Goal: Task Accomplishment & Management: Manage account settings

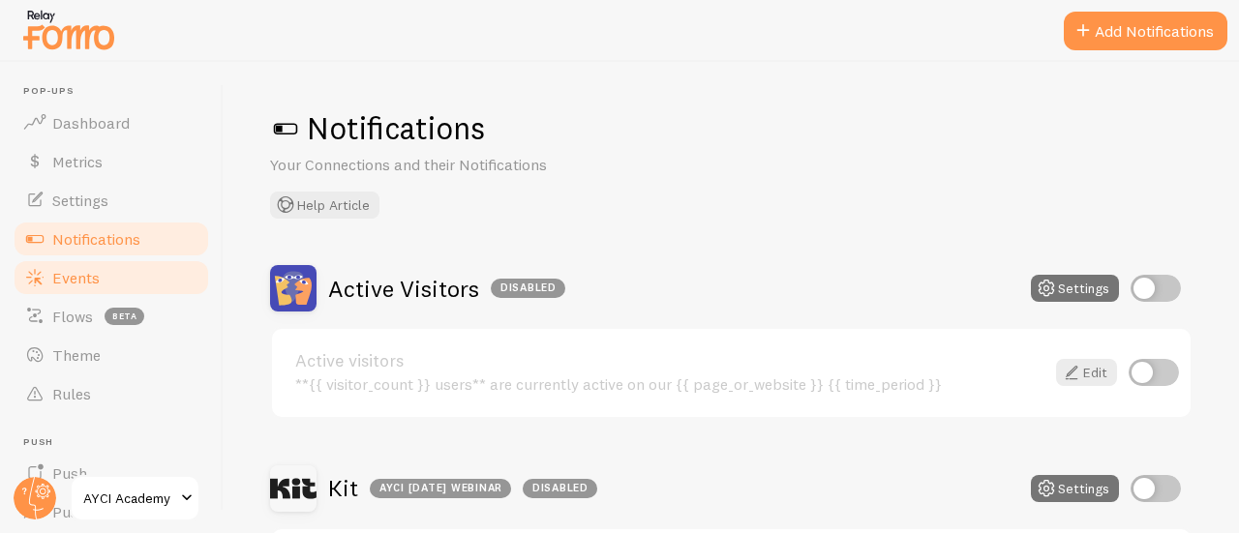
click at [98, 280] on span "Events" at bounding box center [75, 277] width 47 height 19
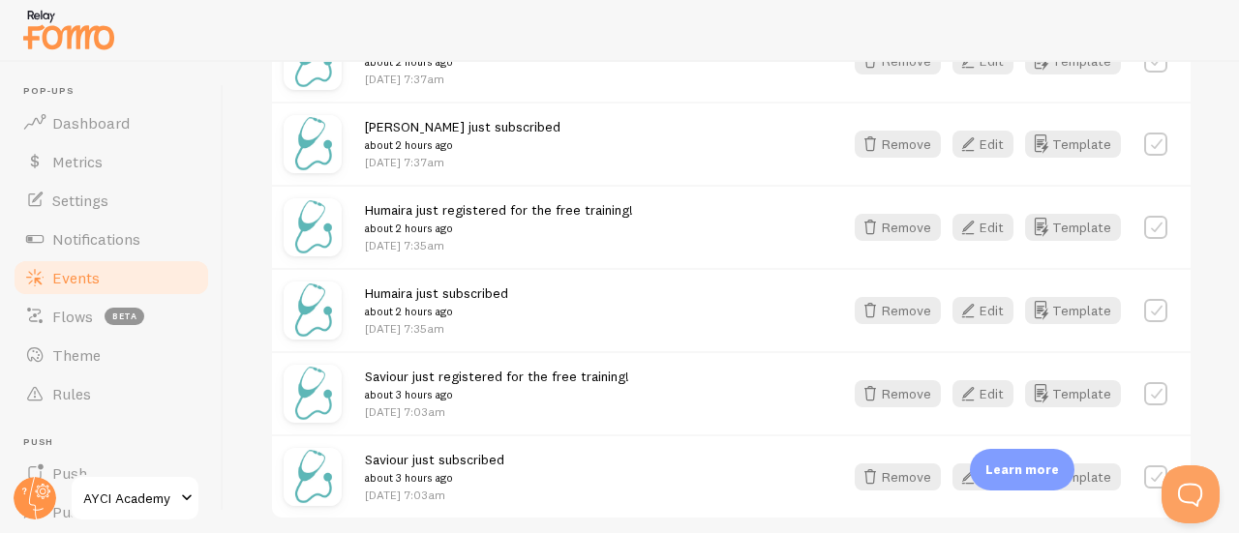
scroll to position [2650, 0]
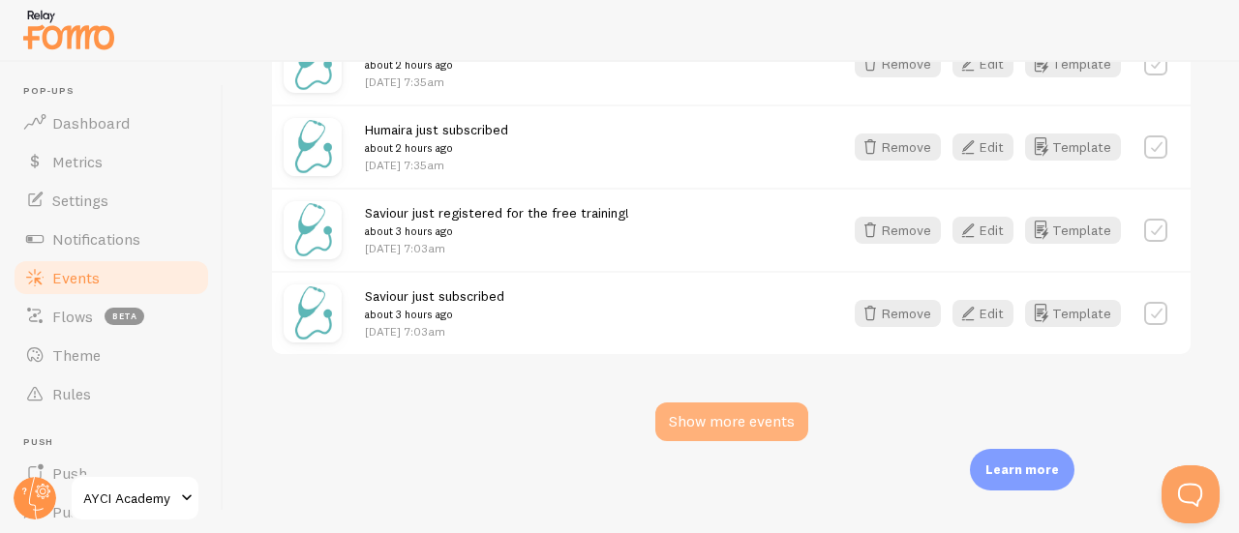
click at [752, 435] on div "Show more events" at bounding box center [731, 422] width 153 height 39
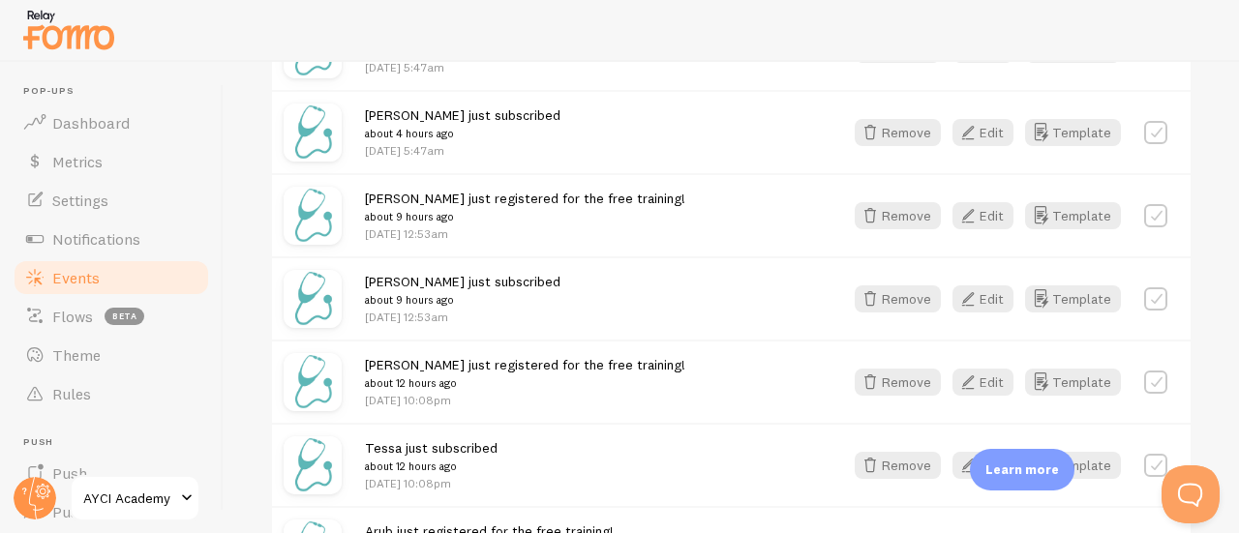
scroll to position [3425, 0]
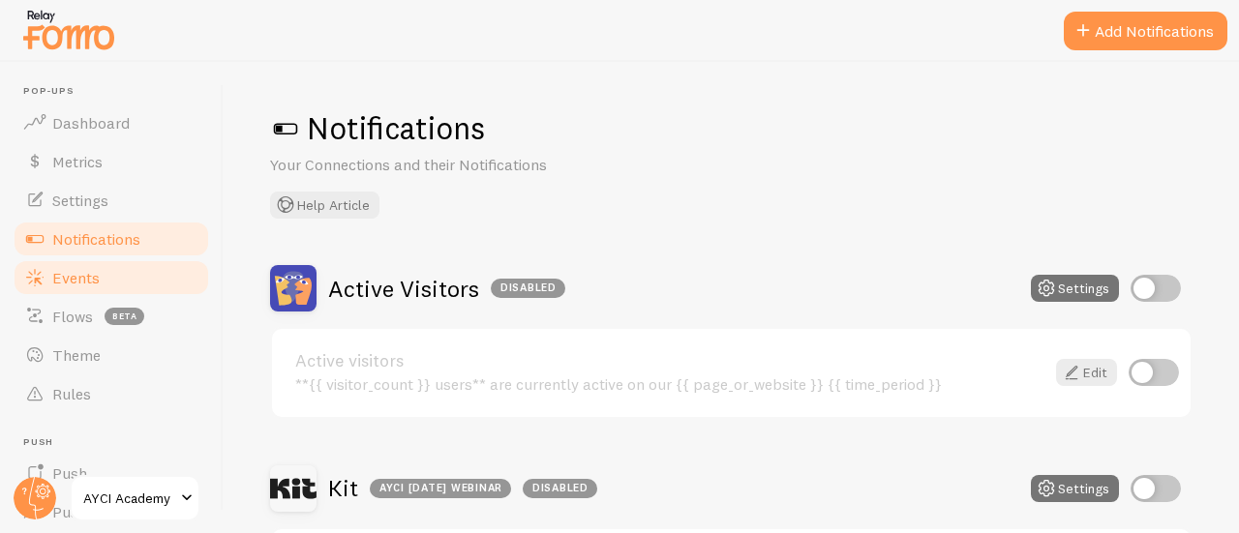
click at [91, 291] on link "Events" at bounding box center [111, 277] width 199 height 39
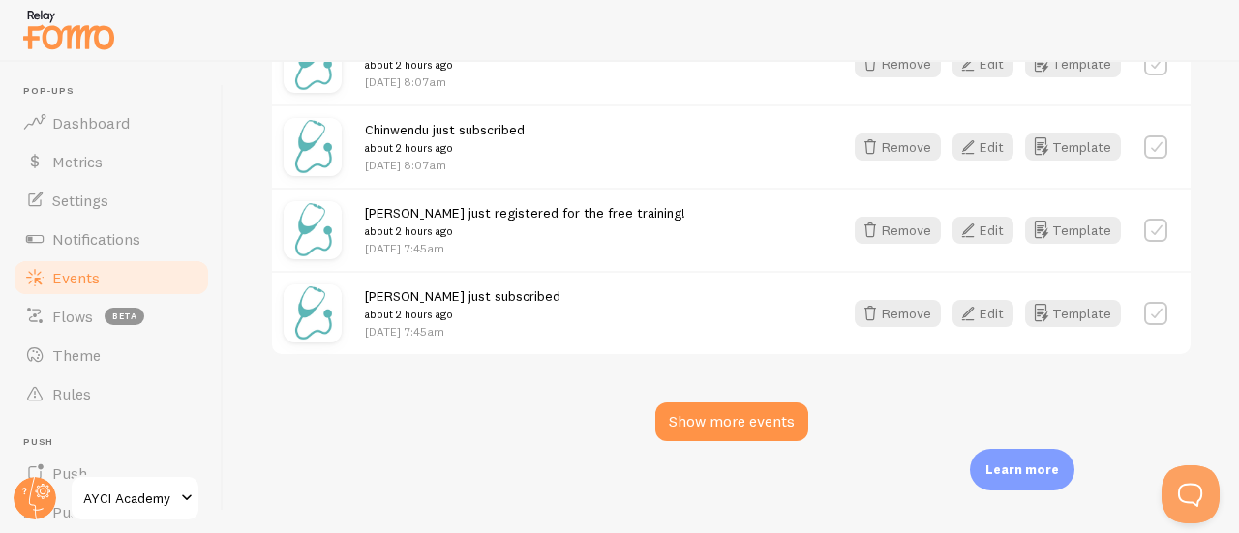
scroll to position [2650, 0]
click at [698, 429] on div "Show more events" at bounding box center [731, 422] width 153 height 39
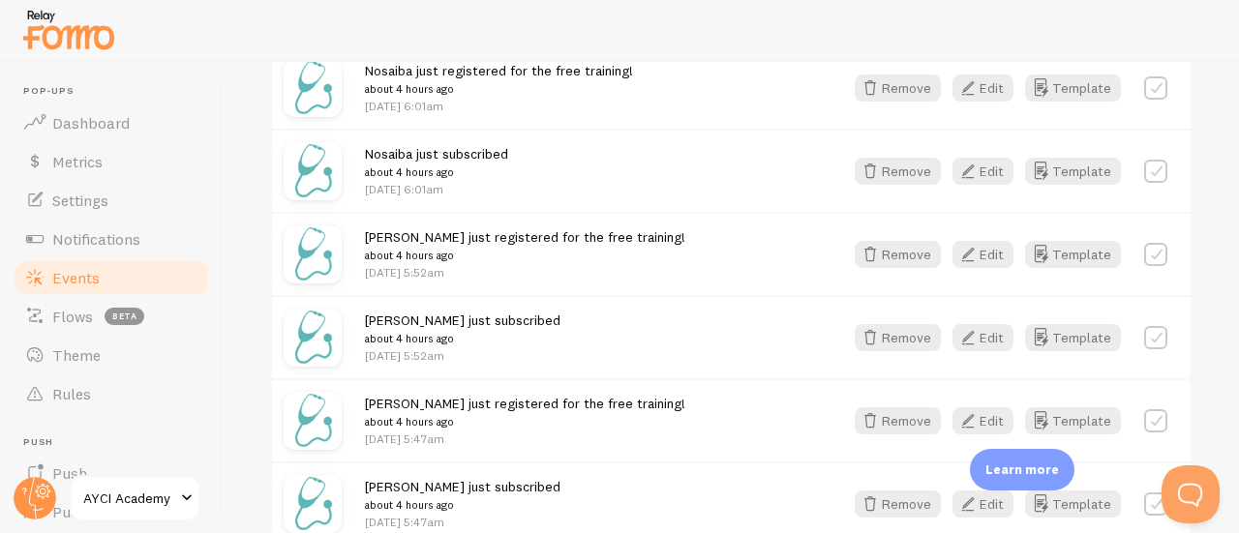
scroll to position [4587, 0]
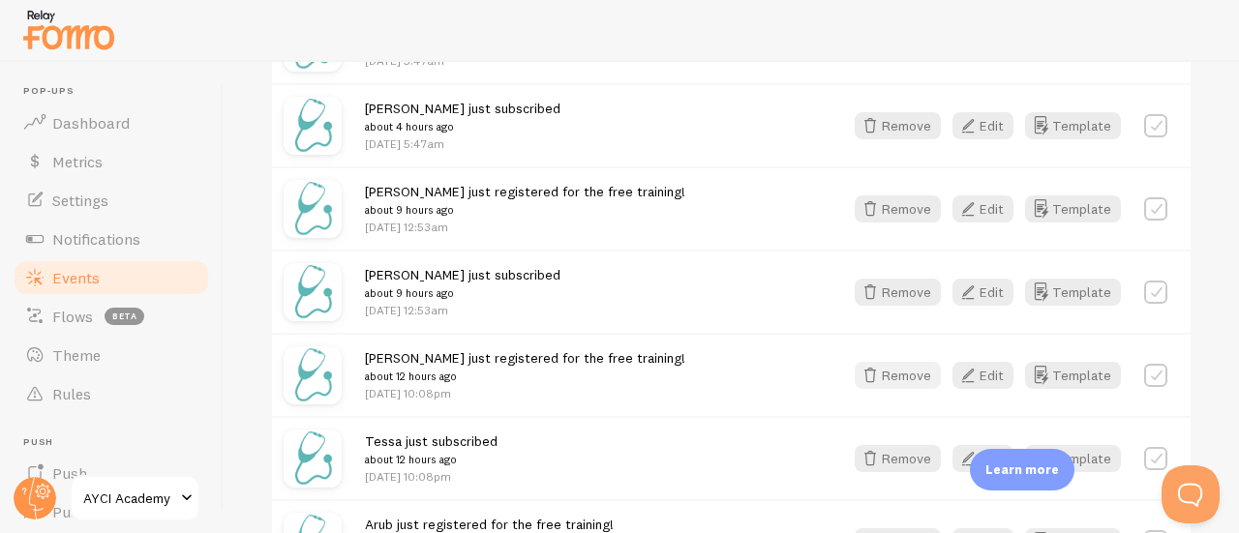
click at [879, 369] on button "Remove" at bounding box center [898, 375] width 86 height 27
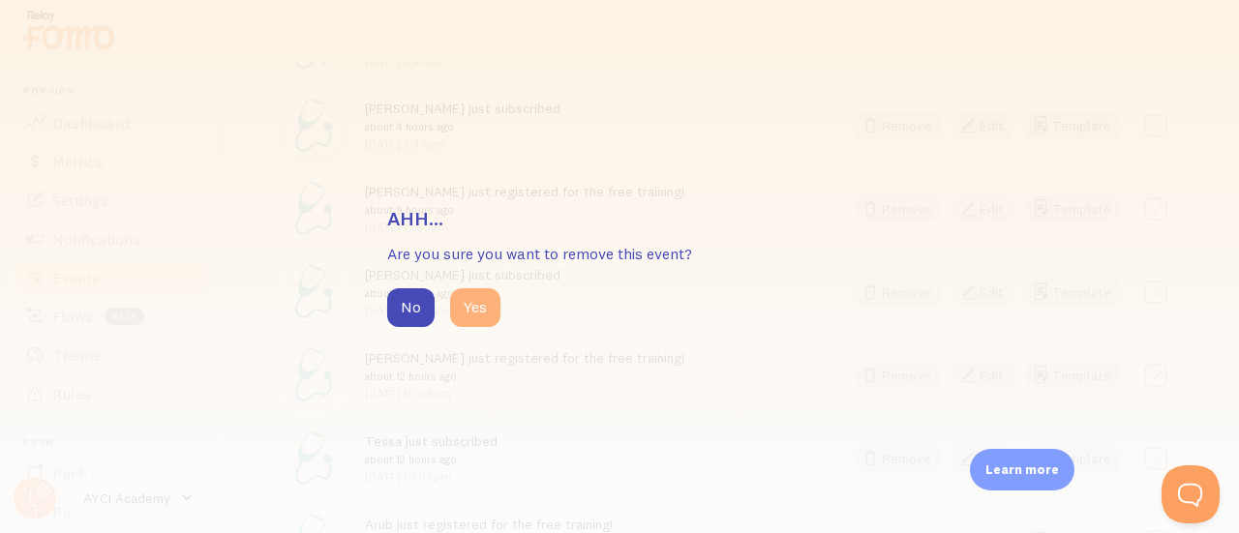
click at [492, 303] on button "Yes" at bounding box center [475, 307] width 50 height 39
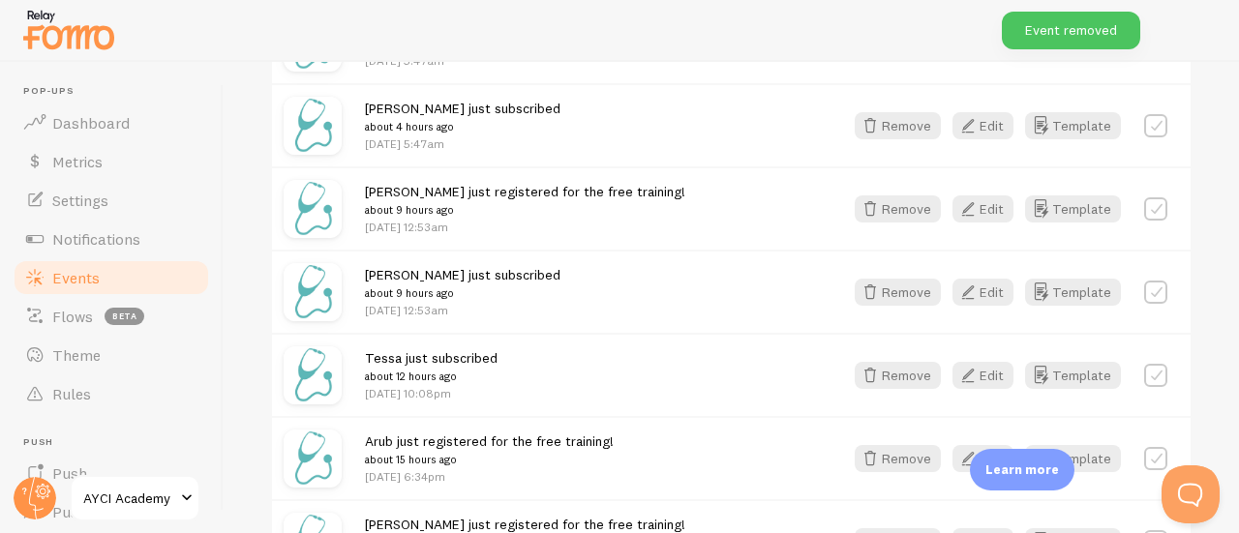
scroll to position [4683, 0]
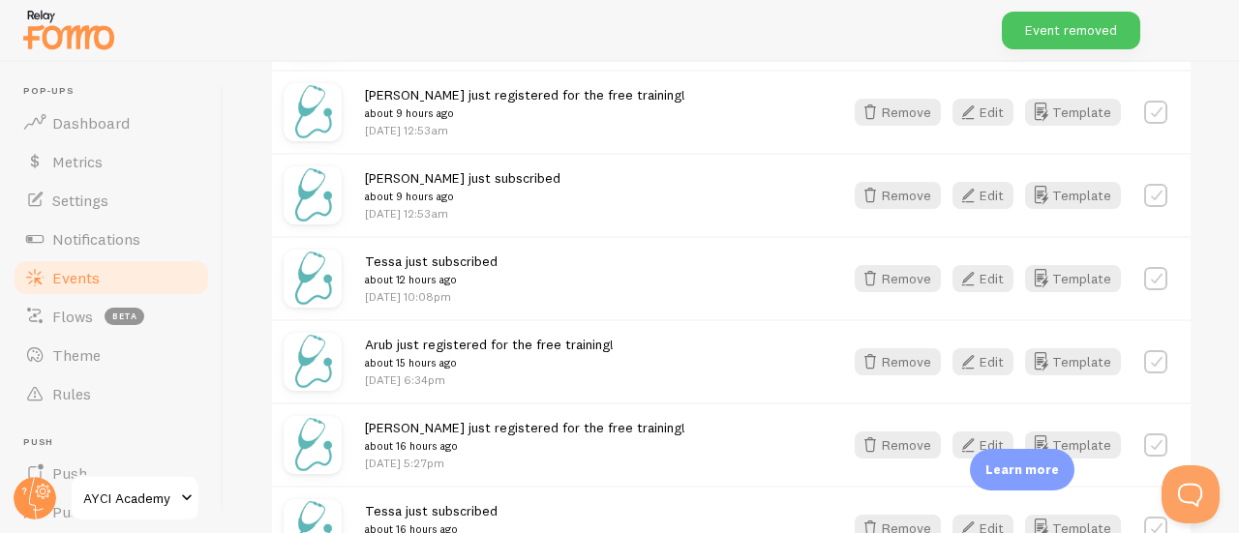
click at [1144, 274] on label at bounding box center [1155, 278] width 23 height 23
checkbox input "true"
click at [1144, 353] on label at bounding box center [1155, 361] width 23 height 23
checkbox input "true"
click at [1145, 437] on label at bounding box center [1155, 445] width 23 height 23
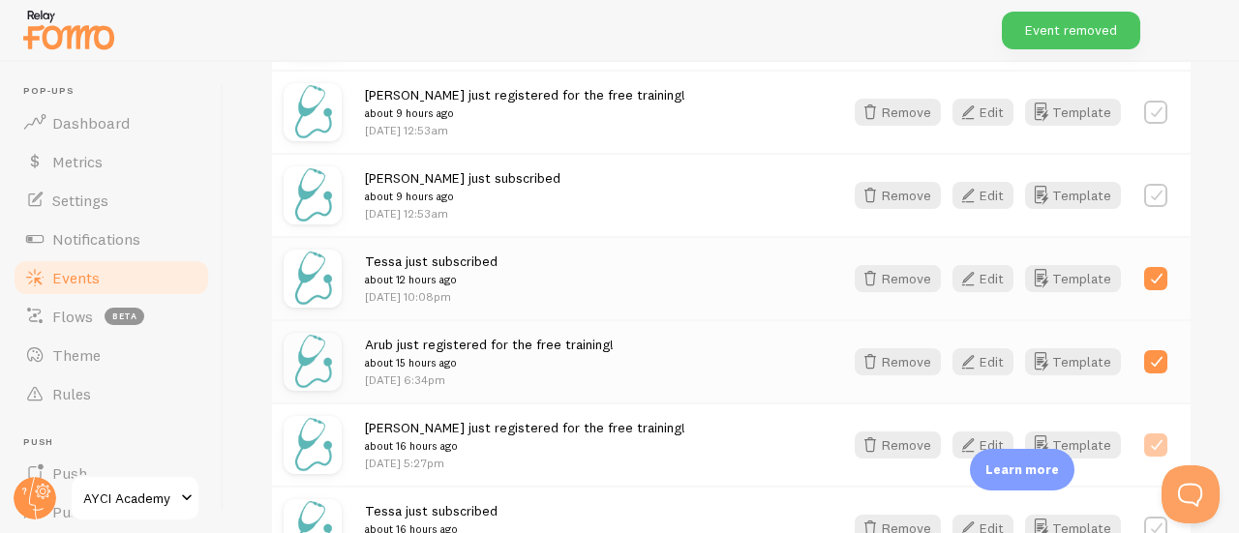
checkbox input "true"
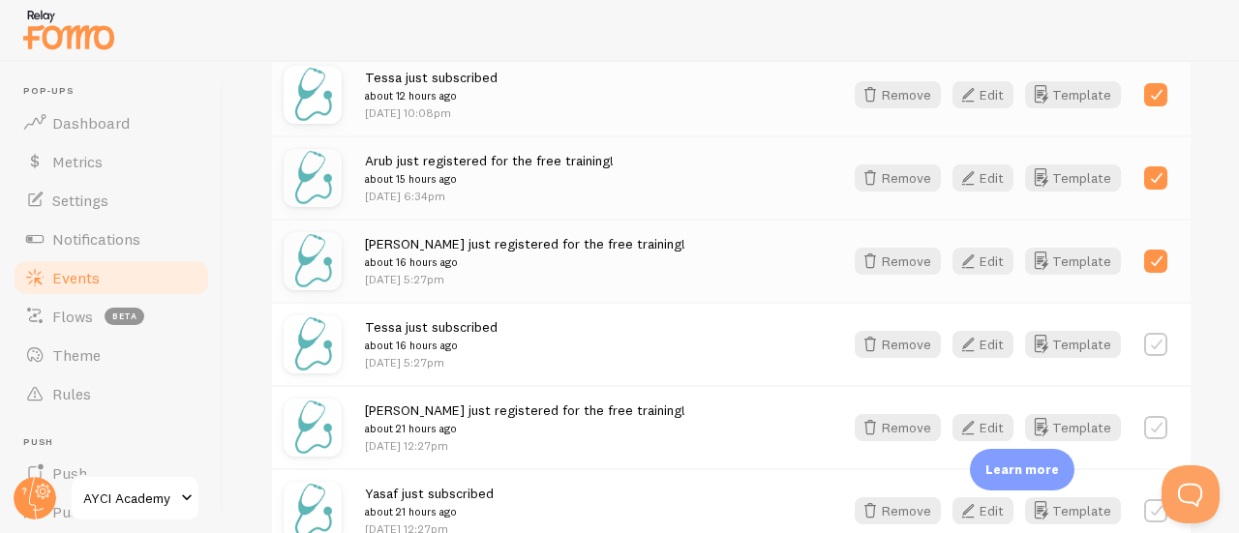
scroll to position [4877, 0]
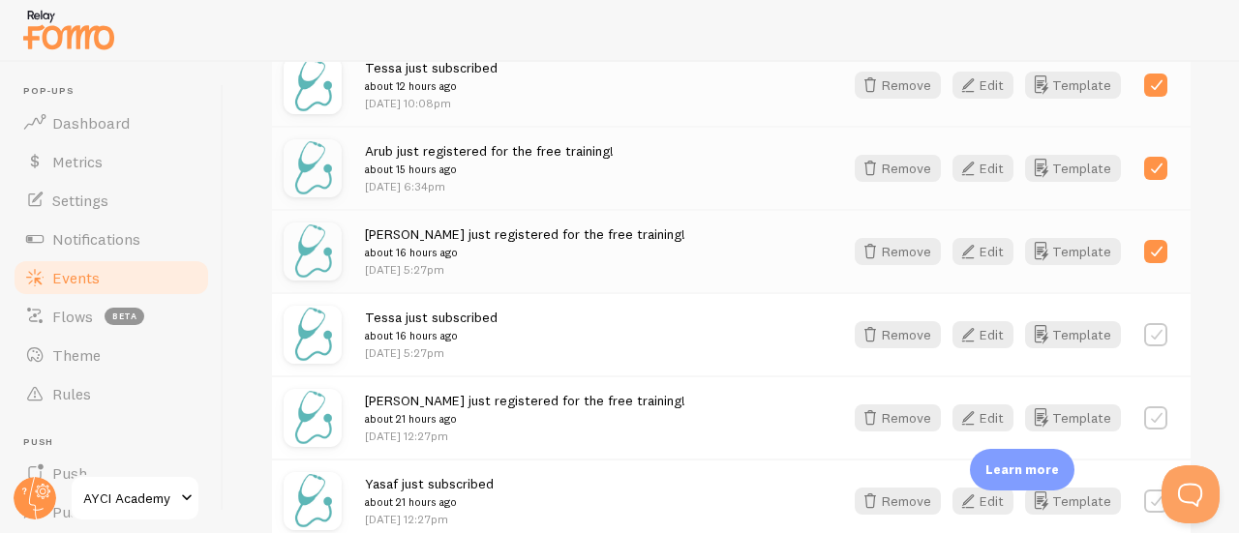
click at [1144, 330] on label at bounding box center [1155, 334] width 23 height 23
checkbox input "true"
click at [1144, 413] on label at bounding box center [1155, 418] width 23 height 23
checkbox input "true"
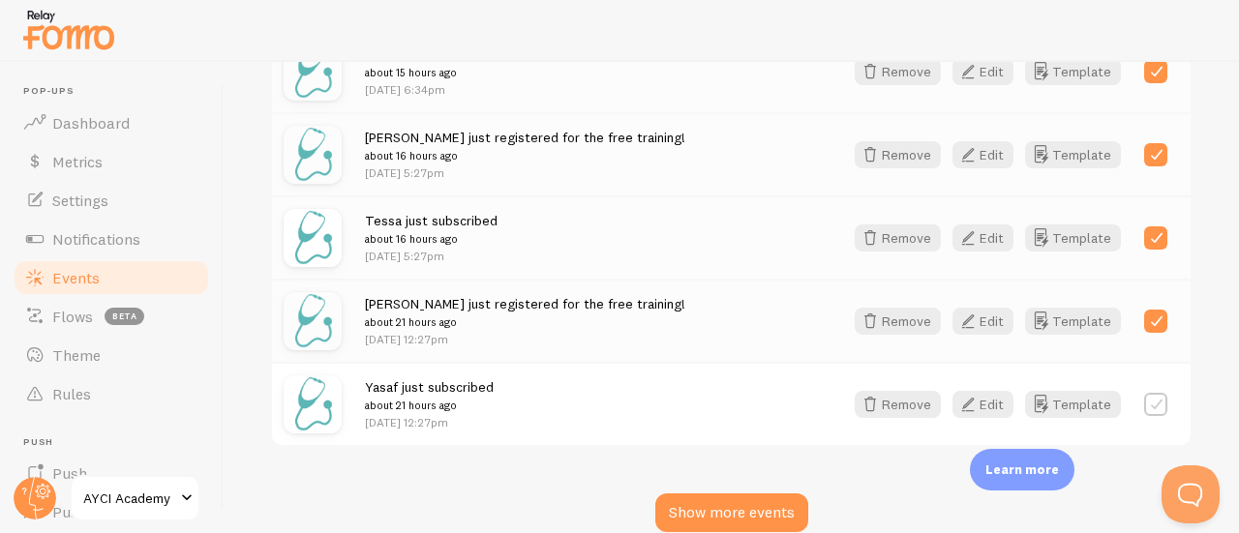
click at [1144, 403] on label at bounding box center [1155, 404] width 23 height 23
checkbox input "true"
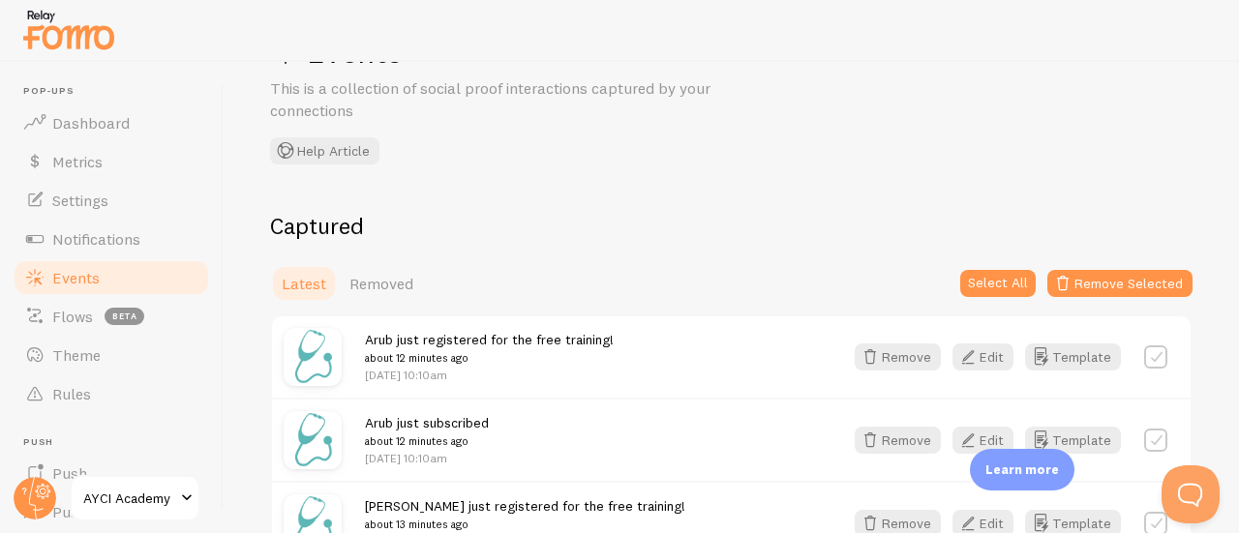
scroll to position [194, 0]
click at [1071, 291] on button "Remove Selected" at bounding box center [1119, 282] width 145 height 27
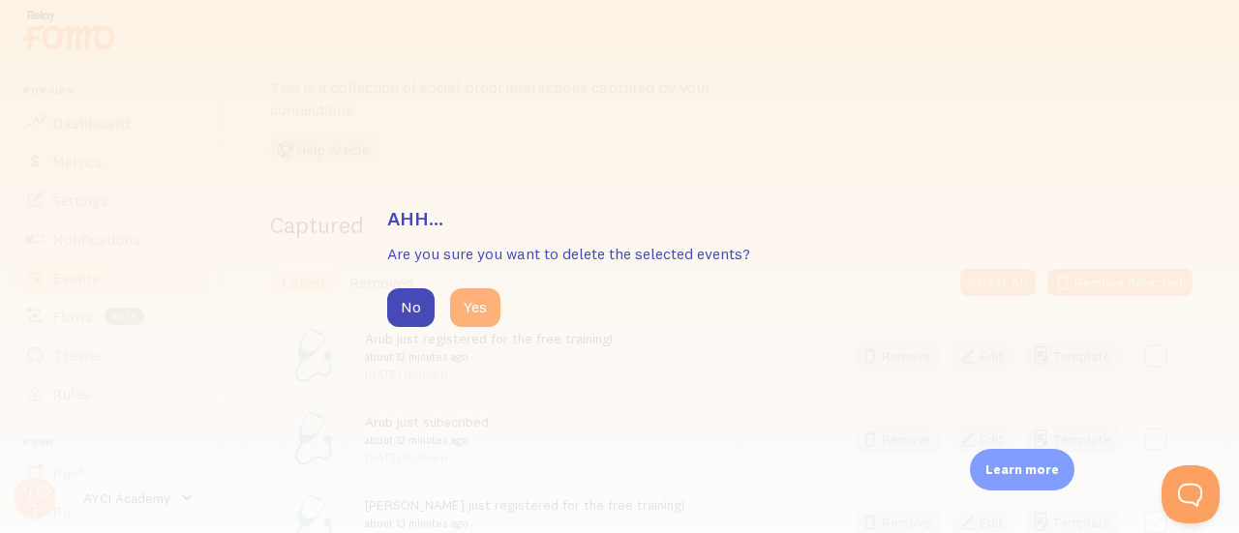
click at [492, 294] on button "Yes" at bounding box center [475, 307] width 50 height 39
